Goal: Complete application form: Complete application form

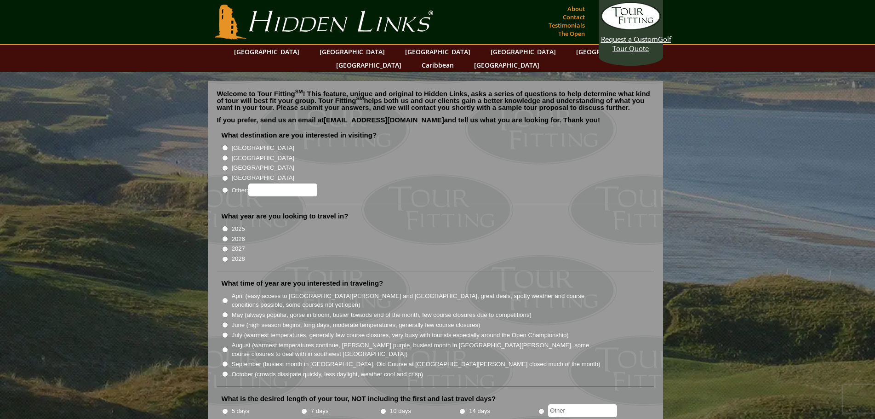
click at [225, 155] on input "[GEOGRAPHIC_DATA]" at bounding box center [225, 158] width 6 height 6
radio input "true"
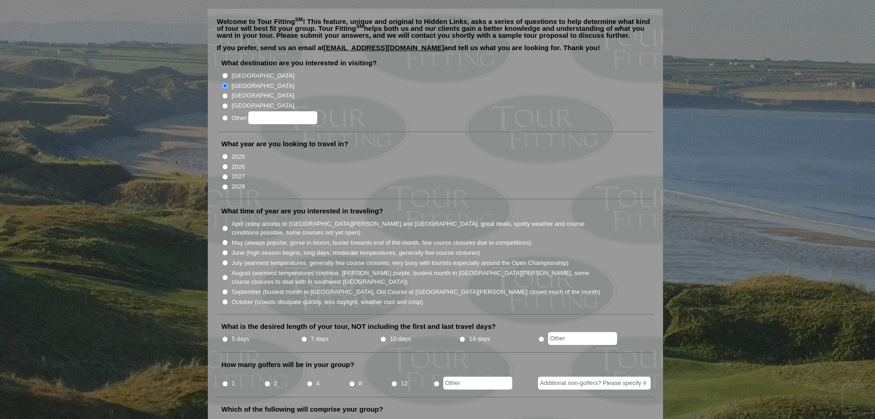
scroll to position [92, 0]
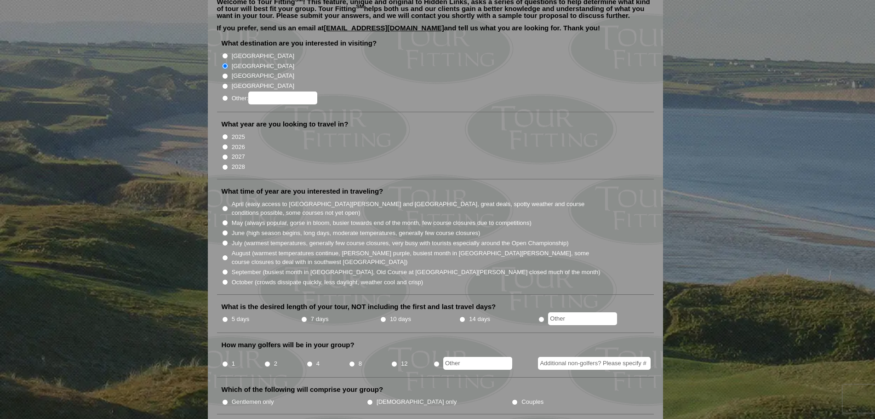
click at [224, 144] on input "2026" at bounding box center [225, 147] width 6 height 6
radio input "true"
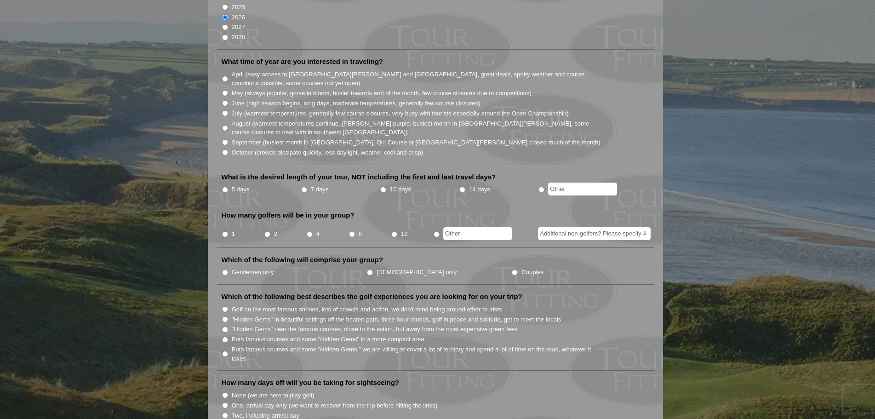
scroll to position [230, 0]
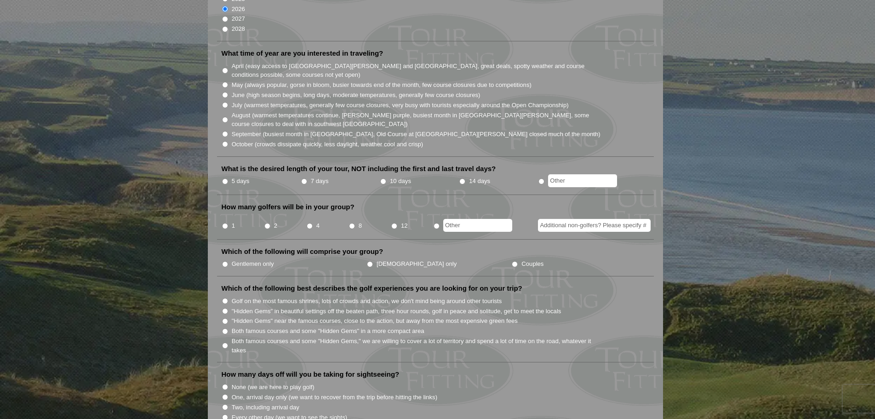
click at [226, 141] on input "October (crowds dissipate quickly, less daylight, weather cool and crisp)" at bounding box center [225, 144] width 6 height 6
radio input "true"
click at [223, 178] on input "5 days" at bounding box center [225, 181] width 6 height 6
radio input "true"
click at [310, 223] on input "4" at bounding box center [310, 226] width 6 height 6
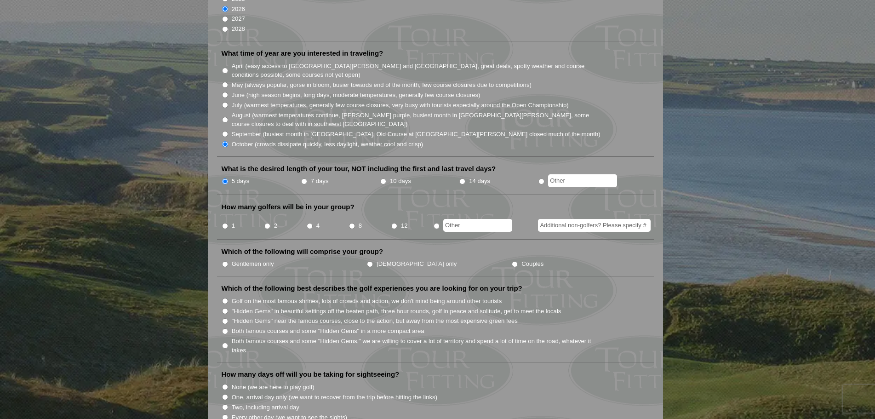
radio input "true"
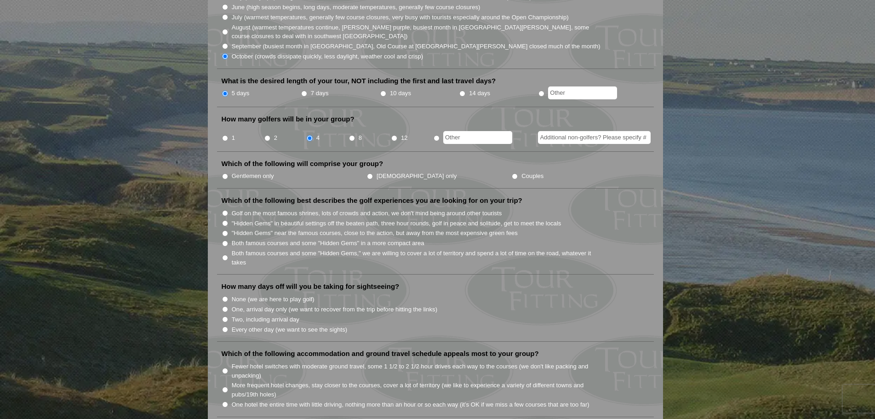
scroll to position [322, 0]
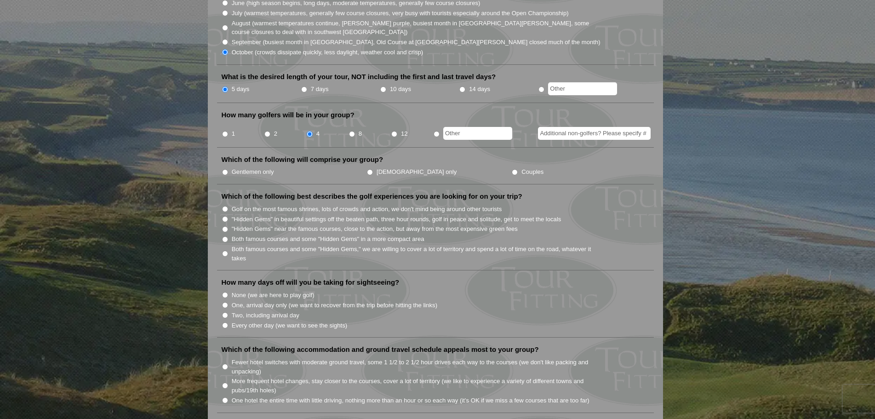
click at [226, 169] on input "Gentlemen only" at bounding box center [225, 172] width 6 height 6
radio input "true"
click at [225, 236] on input "Both famous courses and some "Hidden Gems" in a more compact area" at bounding box center [225, 239] width 6 height 6
radio input "true"
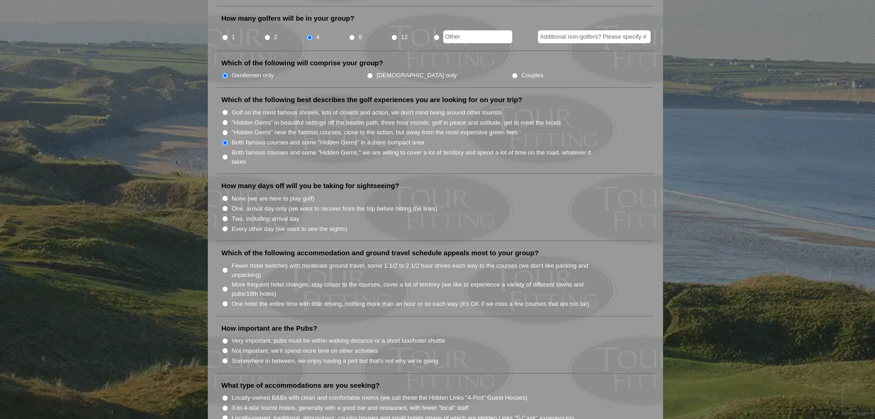
scroll to position [460, 0]
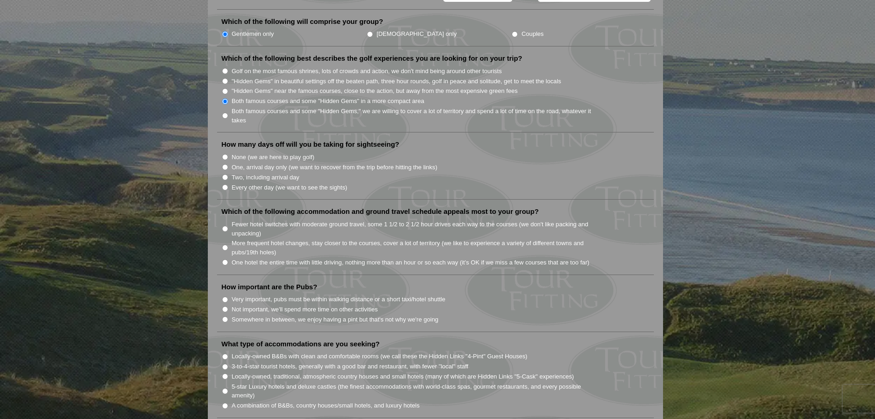
click at [225, 184] on input "Every other day (we want to see the sights)" at bounding box center [225, 187] width 6 height 6
radio input "true"
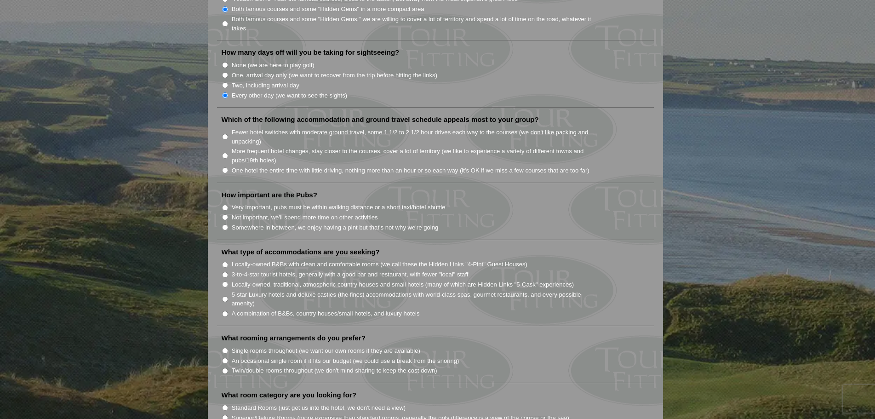
scroll to position [598, 0]
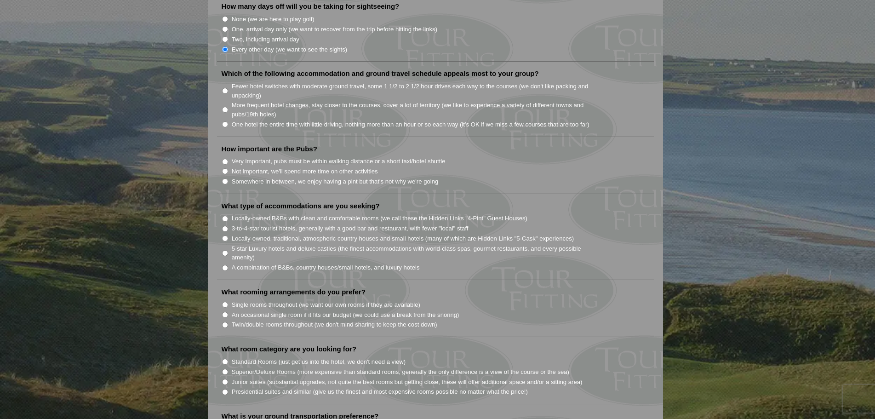
click at [226, 88] on input "Fewer hotel switches with moderate ground travel, some 1 1/2 to 2 1/2 hour driv…" at bounding box center [225, 91] width 6 height 6
radio input "true"
click at [225, 178] on input "Somewhere in between, we enjoy having a pint but that's not why we're going" at bounding box center [225, 181] width 6 height 6
radio input "true"
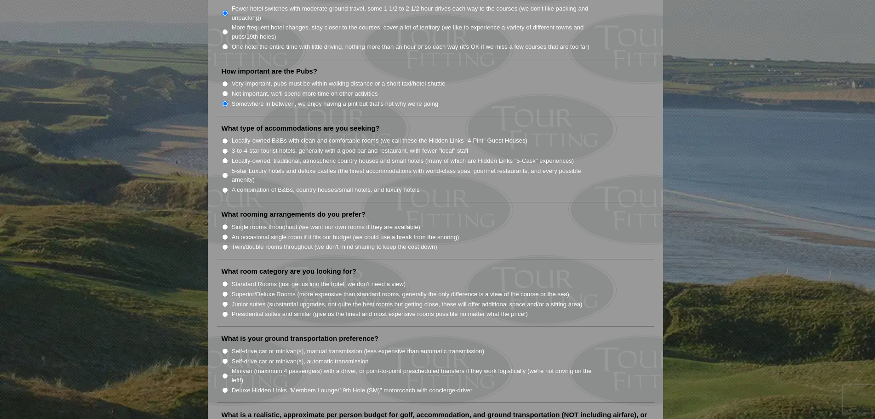
scroll to position [689, 0]
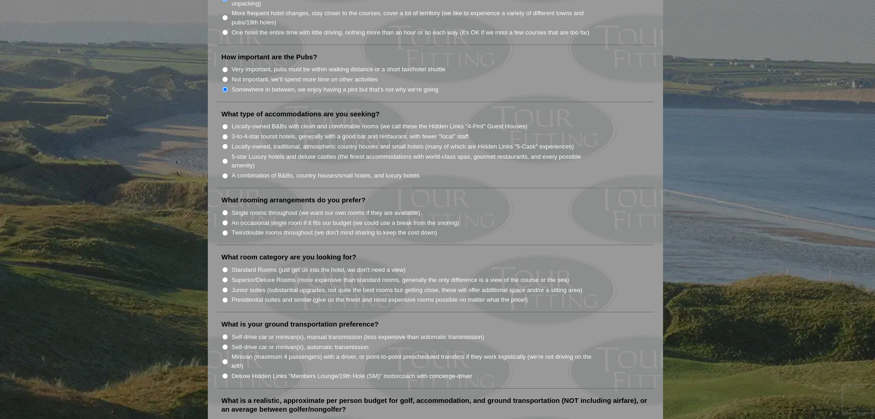
click at [225, 173] on input "A combination of B&Bs, country houses/small hotels, and luxury hotels" at bounding box center [225, 176] width 6 height 6
radio input "true"
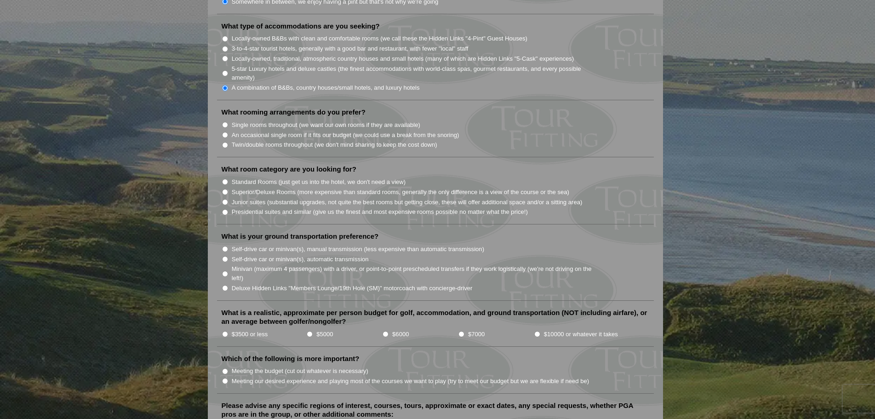
scroll to position [781, 0]
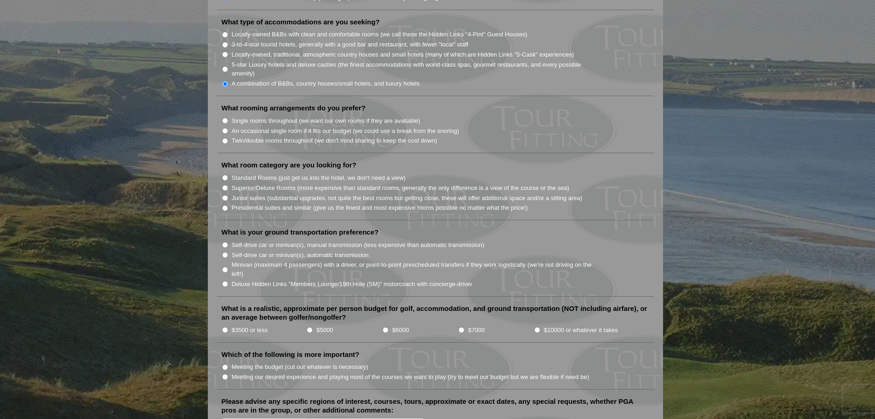
click at [226, 128] on input "An occasional single room if it fits our budget (we could use a break from the …" at bounding box center [225, 131] width 6 height 6
radio input "true"
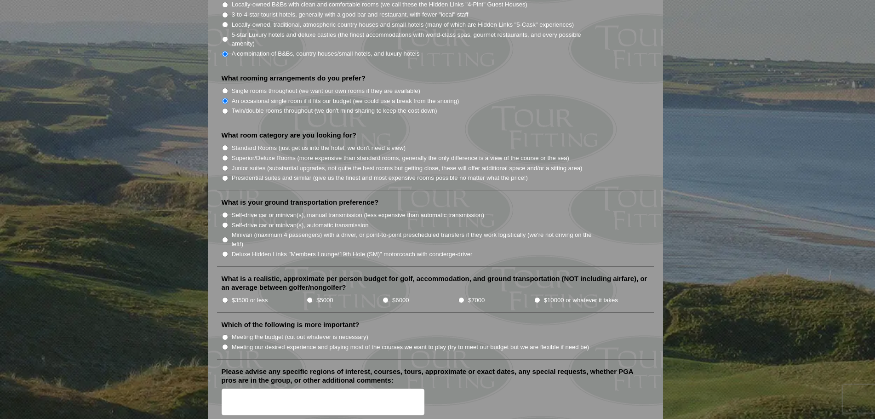
scroll to position [827, 0]
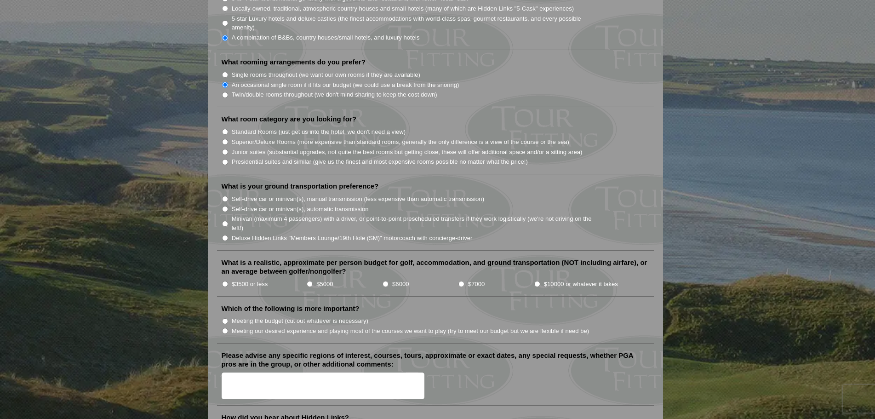
click at [226, 139] on input "Superior/Deluxe Rooms (more expensive than standard rooms, generally the only d…" at bounding box center [225, 142] width 6 height 6
radio input "true"
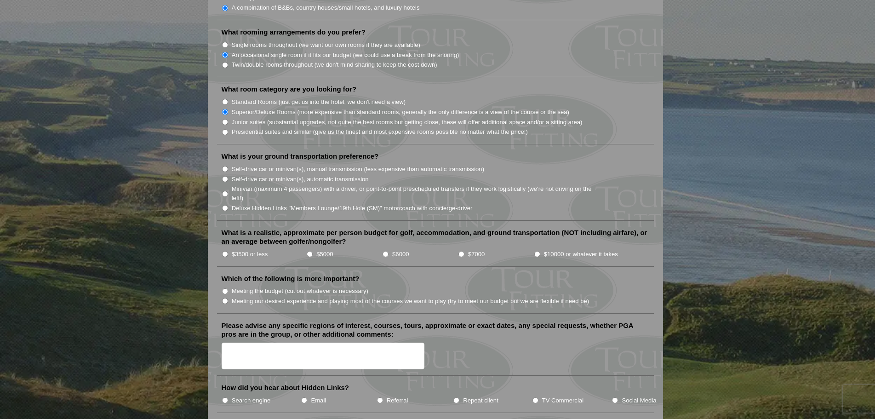
scroll to position [873, 0]
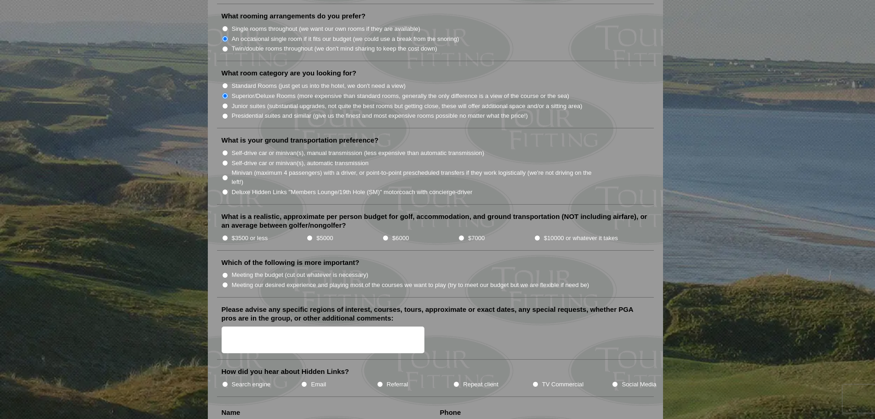
click at [226, 150] on input "Self-drive car or minivan(s), manual transmission (less expensive than automati…" at bounding box center [225, 153] width 6 height 6
radio input "true"
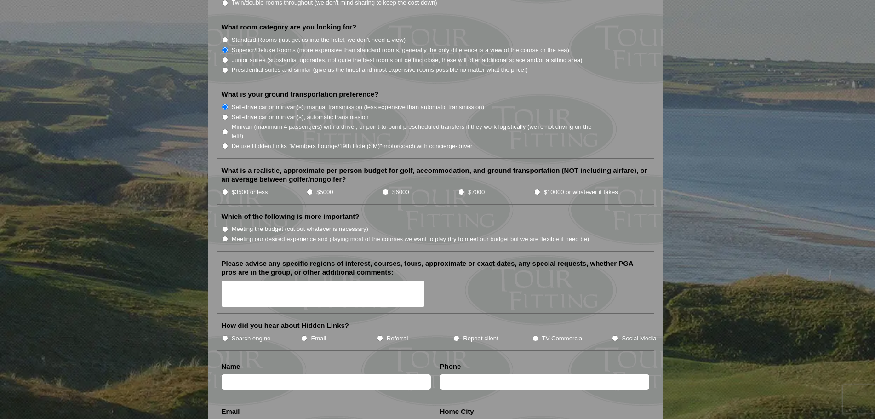
click at [386, 189] on input "$6000" at bounding box center [385, 192] width 6 height 6
radio input "true"
click at [226, 236] on input "Meeting our desired experience and playing most of the courses we want to play …" at bounding box center [225, 239] width 6 height 6
radio input "true"
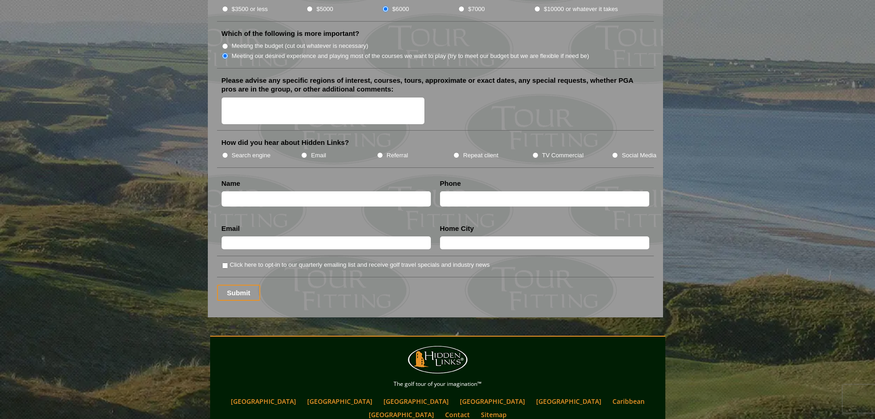
scroll to position [1103, 0]
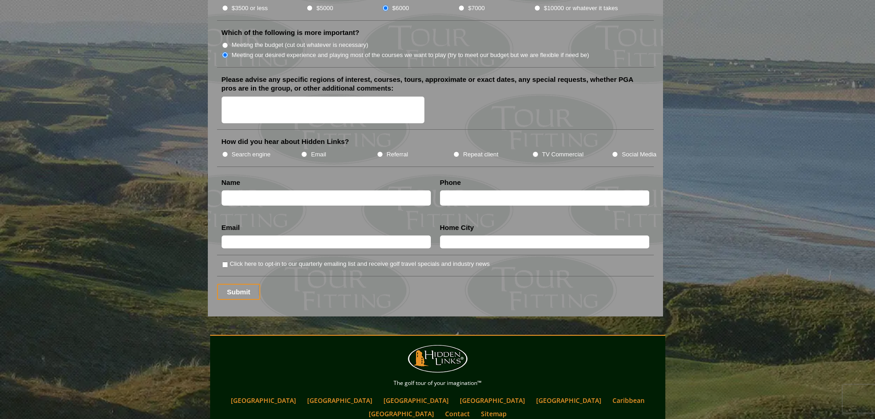
click at [244, 97] on textarea "Please advise any specific regions of interest, courses, tours, approximate or …" at bounding box center [323, 110] width 203 height 27
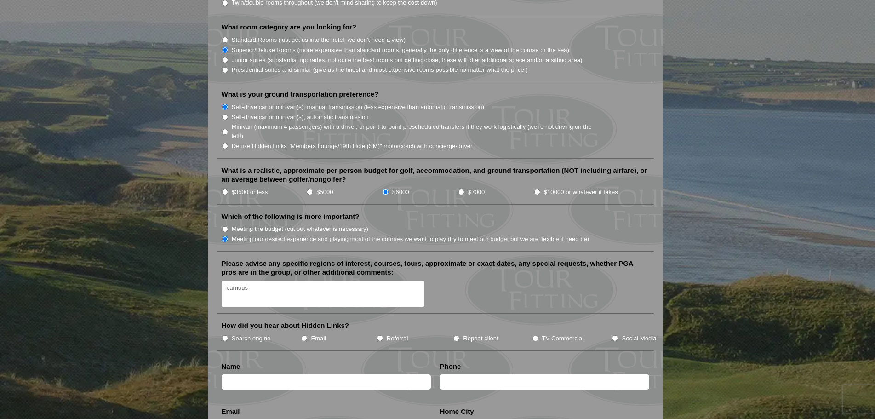
scroll to position [965, 0]
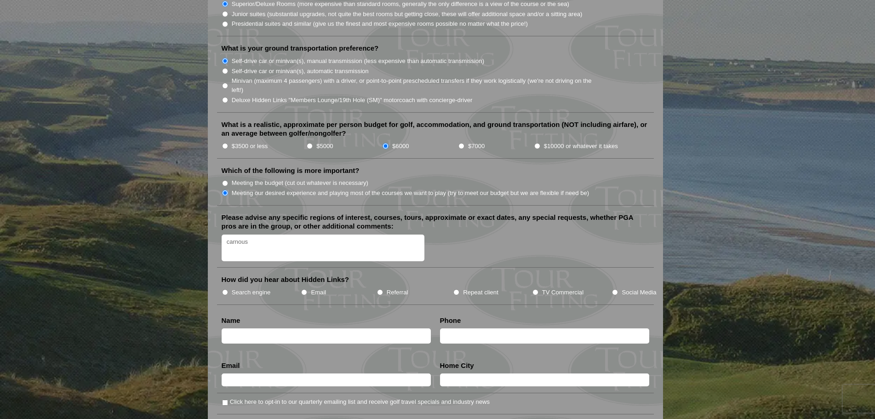
click at [257, 234] on textarea "carnous" at bounding box center [323, 247] width 203 height 27
drag, startPoint x: 273, startPoint y: 230, endPoint x: 274, endPoint y: 237, distance: 7.0
drag, startPoint x: 245, startPoint y: 233, endPoint x: 279, endPoint y: 238, distance: 35.2
click at [279, 238] on textarea "carnoustie, St Andrews" at bounding box center [323, 247] width 203 height 27
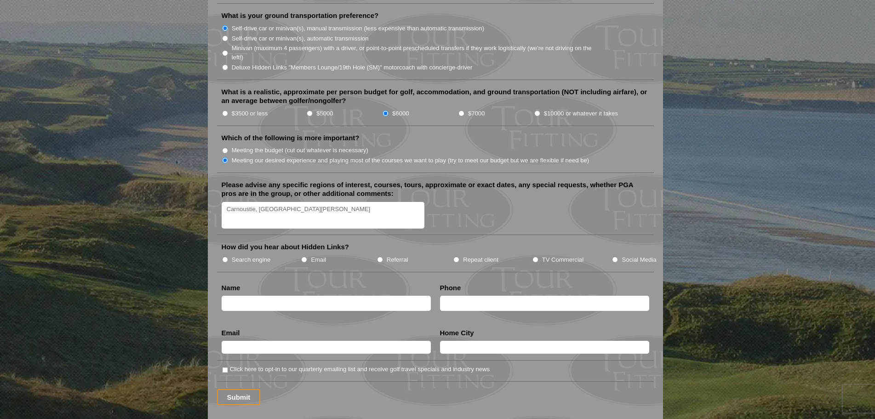
scroll to position [1057, 0]
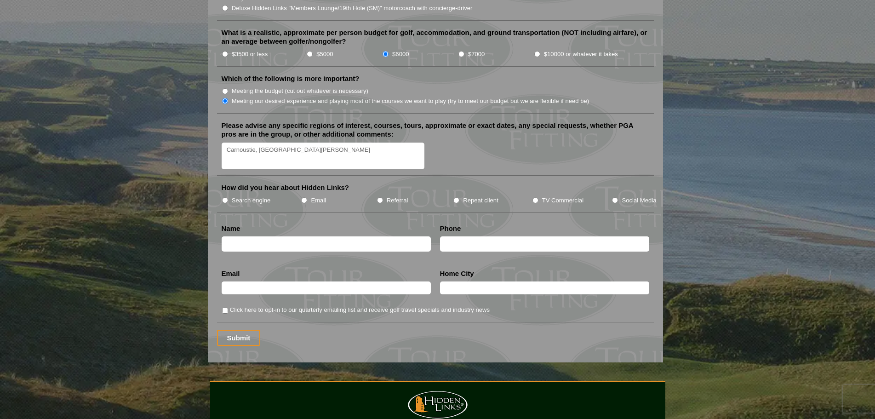
type textarea "Carnoustie, St Andrews"
click at [534, 197] on input "TV Commercial" at bounding box center [535, 200] width 6 height 6
radio input "true"
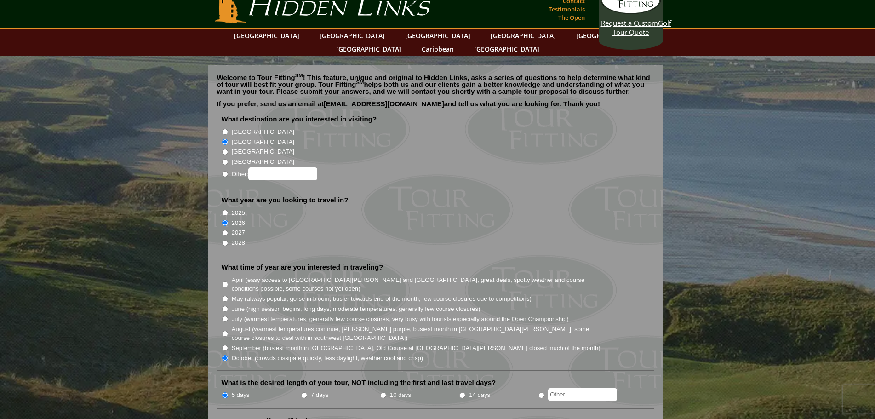
scroll to position [0, 0]
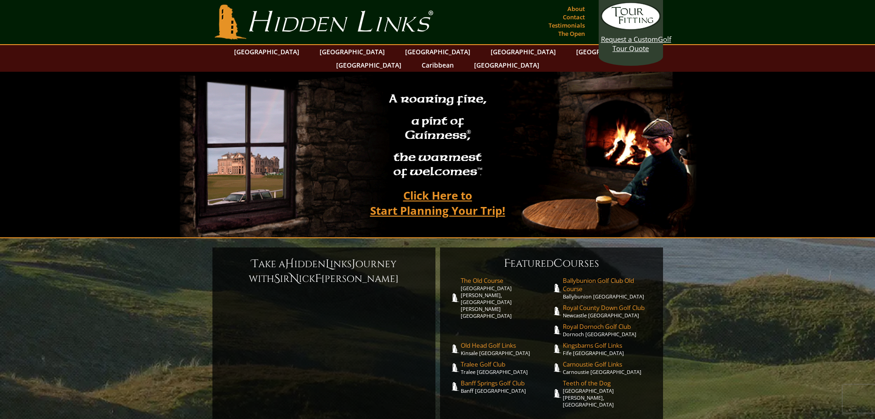
scroll to position [184, 0]
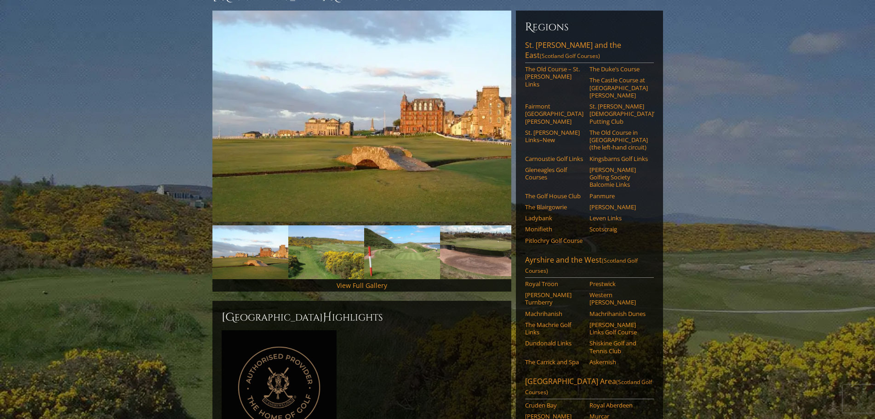
scroll to position [230, 0]
